Goal: Information Seeking & Learning: Learn about a topic

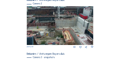
scroll to position [63, 0]
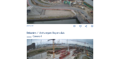
click at [63, 24] on img at bounding box center [60, 5] width 66 height 37
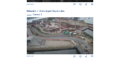
click at [63, 27] on img at bounding box center [60, 35] width 66 height 37
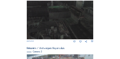
scroll to position [210, 0]
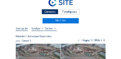
scroll to position [25, 0]
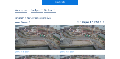
click at [40, 40] on img at bounding box center [37, 37] width 45 height 25
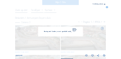
click at [40, 40] on img at bounding box center [60, 29] width 85 height 47
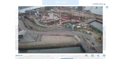
click at [104, 4] on icon at bounding box center [104, 5] width 1 height 2
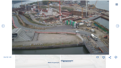
click at [116, 5] on icon at bounding box center [116, 4] width 3 height 3
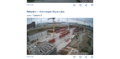
scroll to position [261, 0]
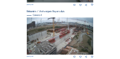
click at [61, 34] on img at bounding box center [60, 36] width 66 height 37
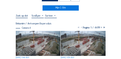
scroll to position [25, 0]
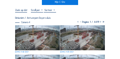
click at [43, 40] on img at bounding box center [37, 37] width 45 height 25
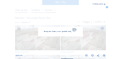
click at [43, 40] on img at bounding box center [60, 29] width 85 height 47
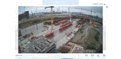
click at [104, 4] on icon at bounding box center [104, 5] width 1 height 2
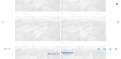
scroll to position [0, 0]
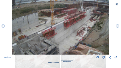
click at [116, 4] on icon at bounding box center [116, 4] width 3 height 3
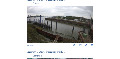
scroll to position [60, 0]
